Goal: Navigation & Orientation: Find specific page/section

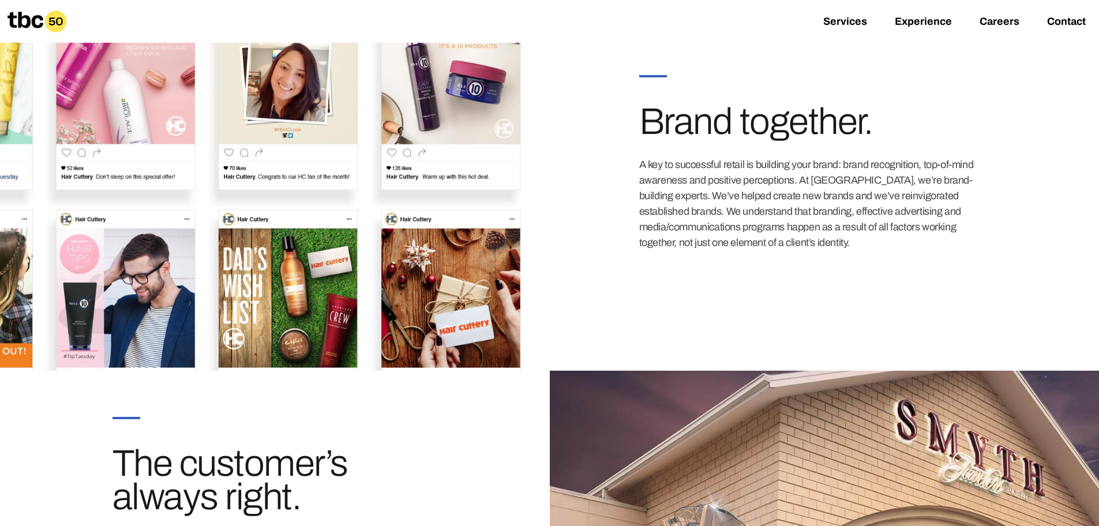
scroll to position [453, 0]
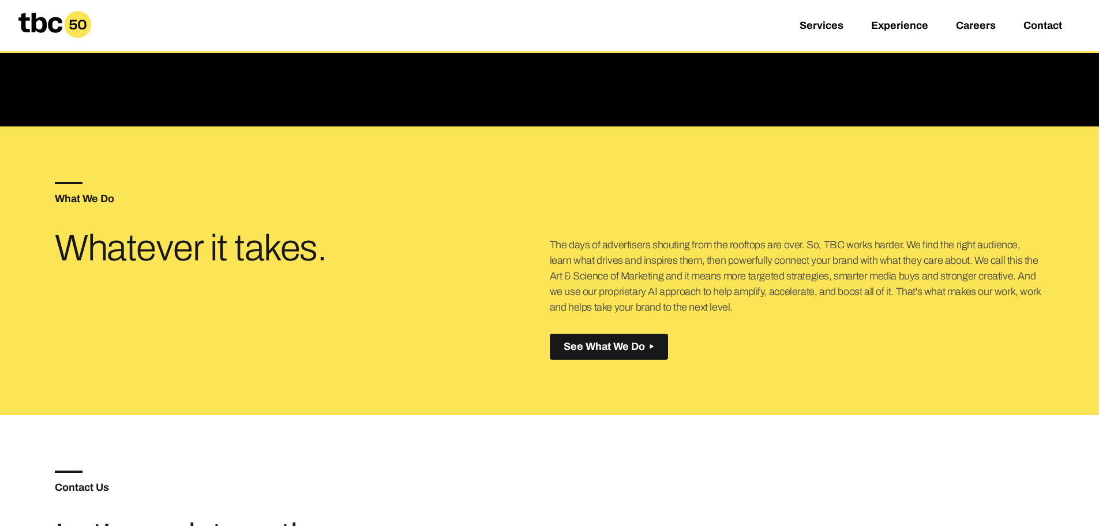
scroll to position [635, 0]
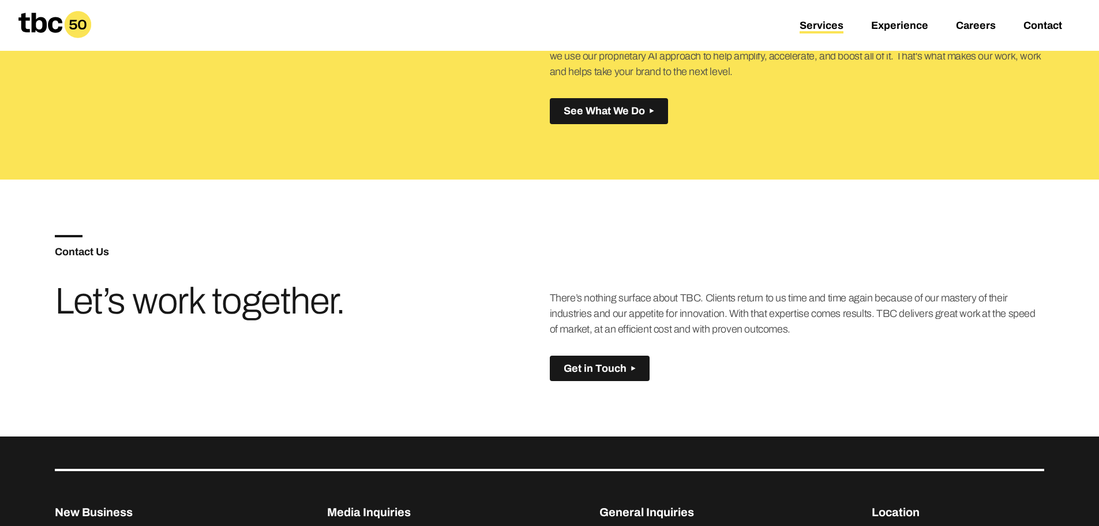
click at [828, 22] on link "Services" at bounding box center [822, 27] width 44 height 14
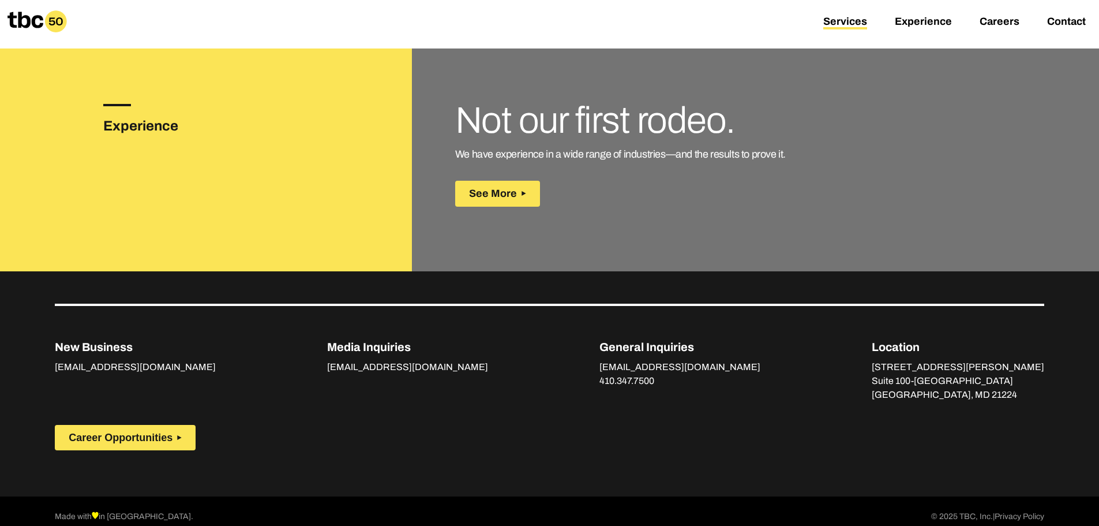
scroll to position [1640, 0]
